Goal: Task Accomplishment & Management: Manage account settings

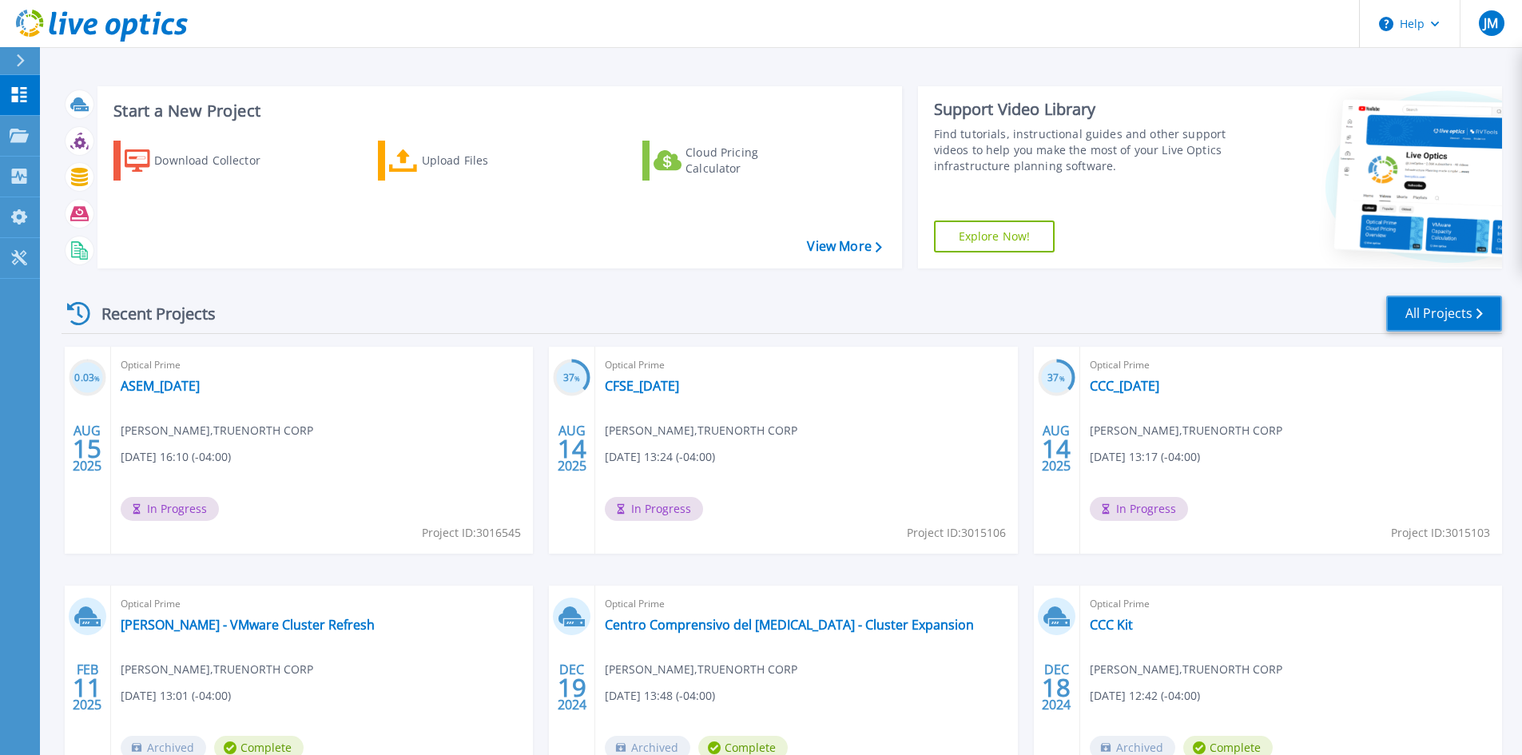
click at [1457, 316] on link "All Projects" at bounding box center [1444, 314] width 116 height 36
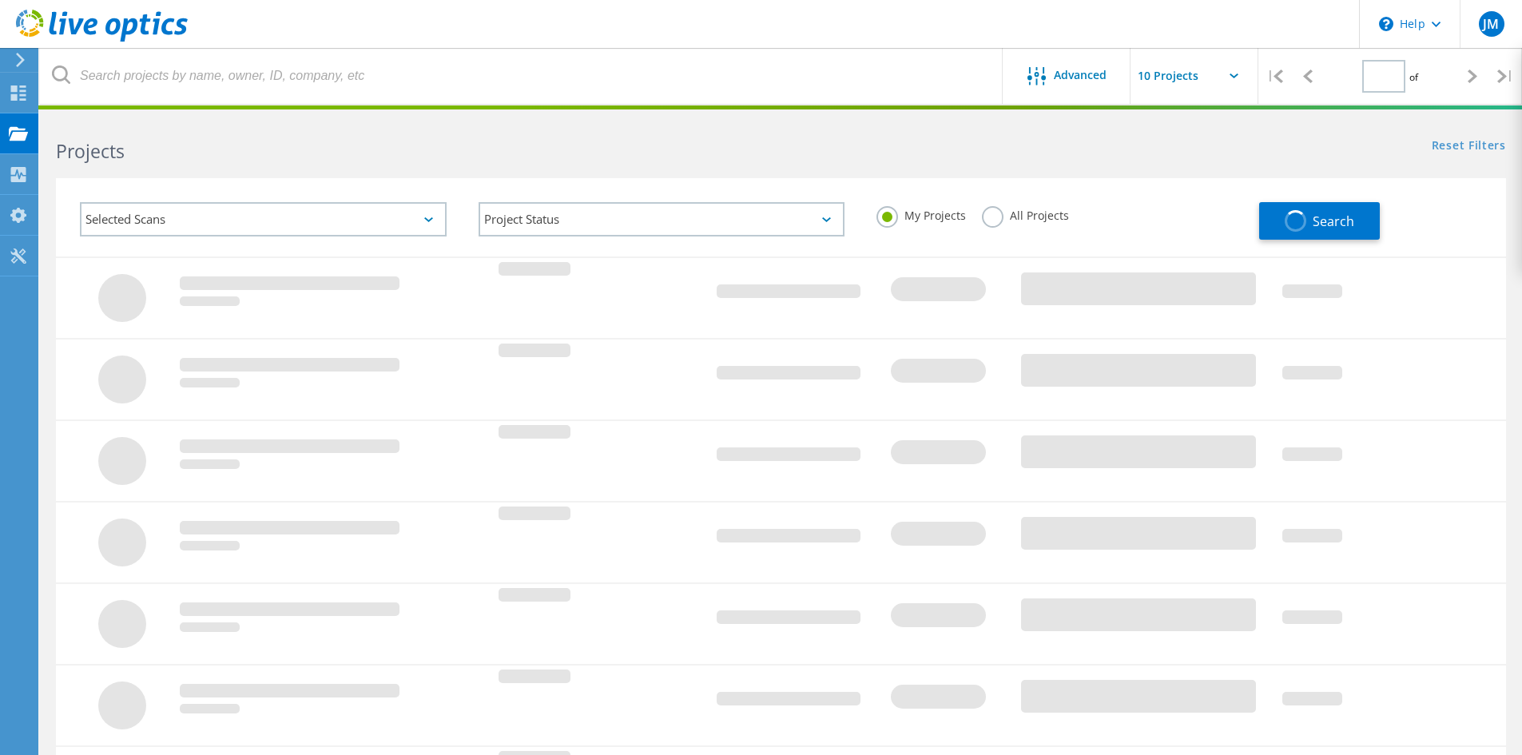
type input "1"
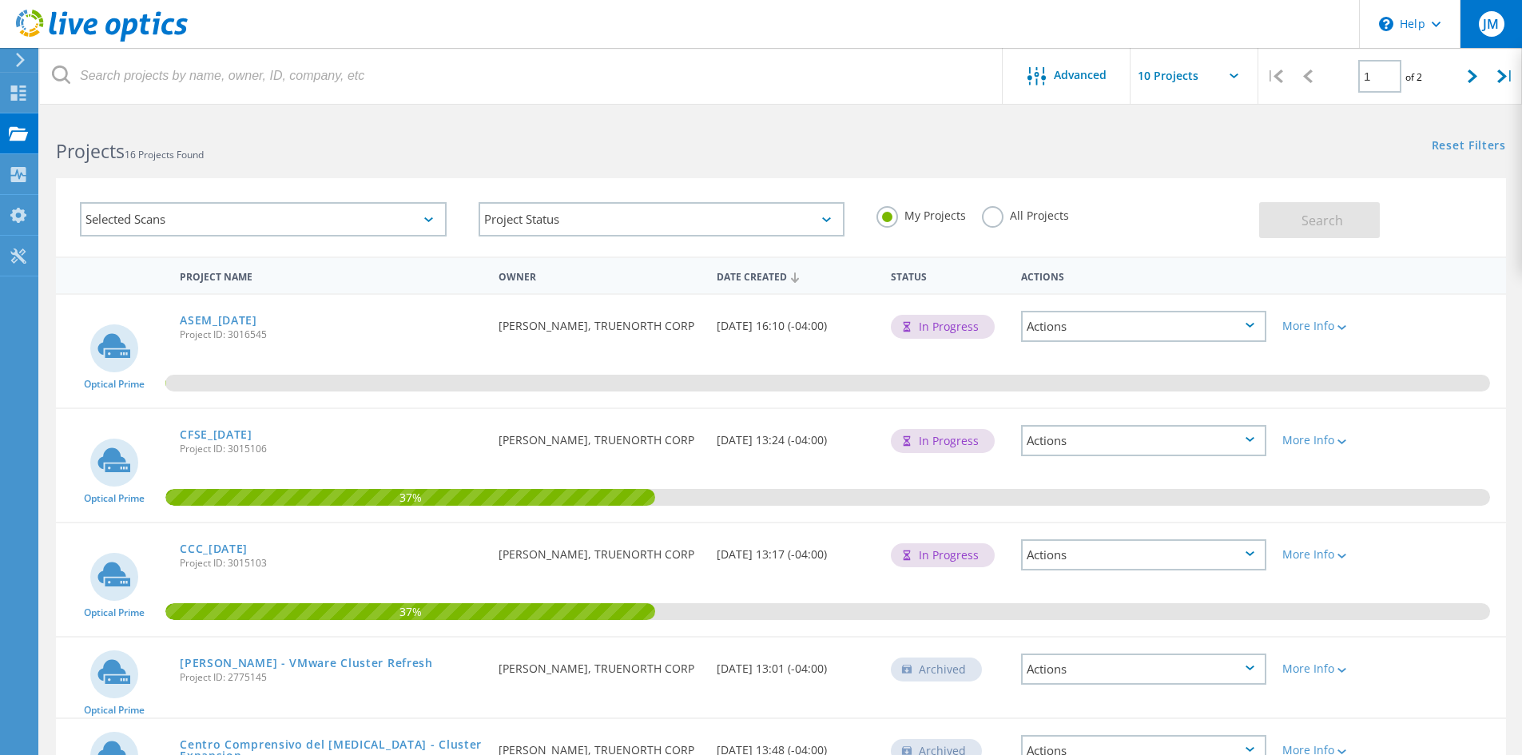
click at [1504, 15] on div "JM" at bounding box center [1491, 24] width 62 height 48
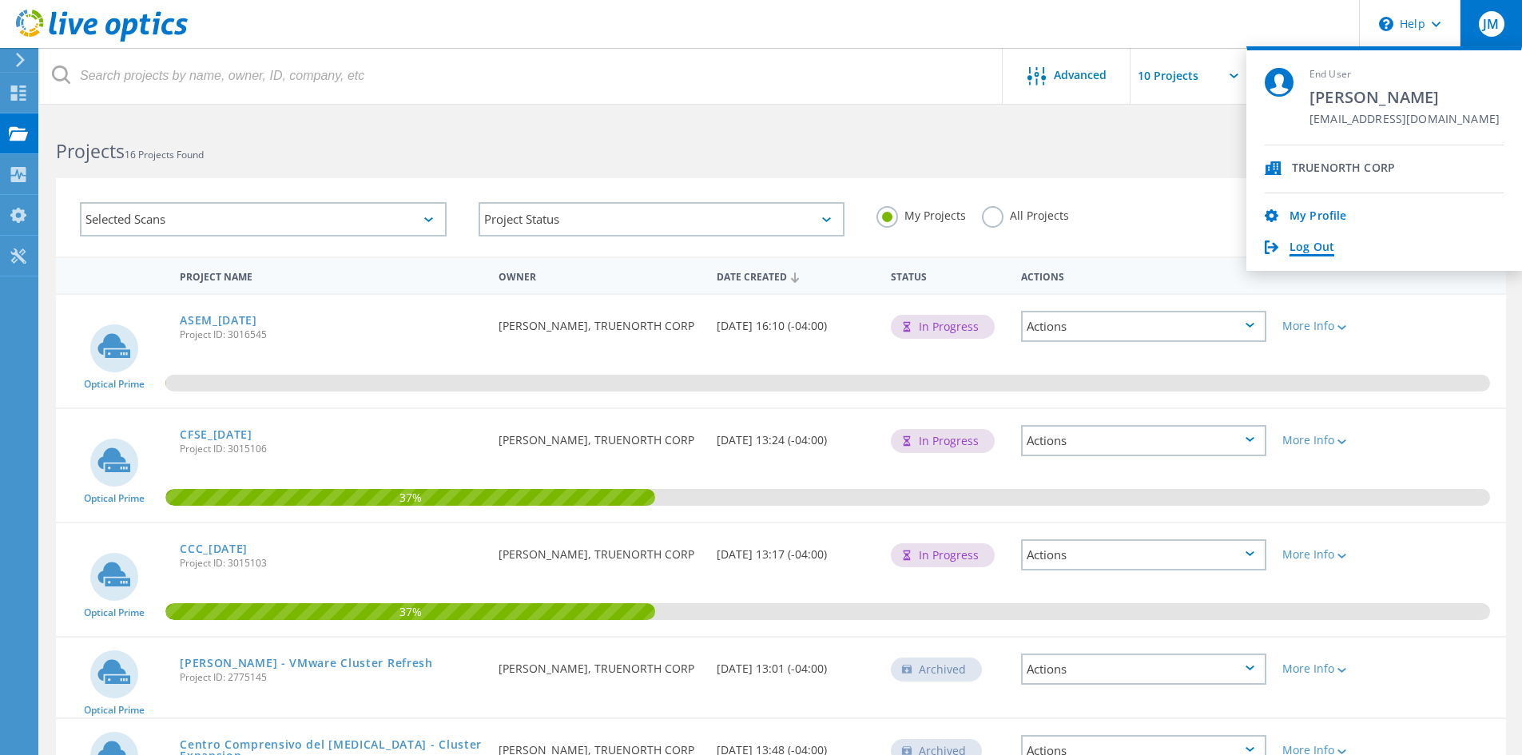
click at [1306, 247] on link "Log Out" at bounding box center [1311, 247] width 45 height 15
